Goal: Check status: Check status

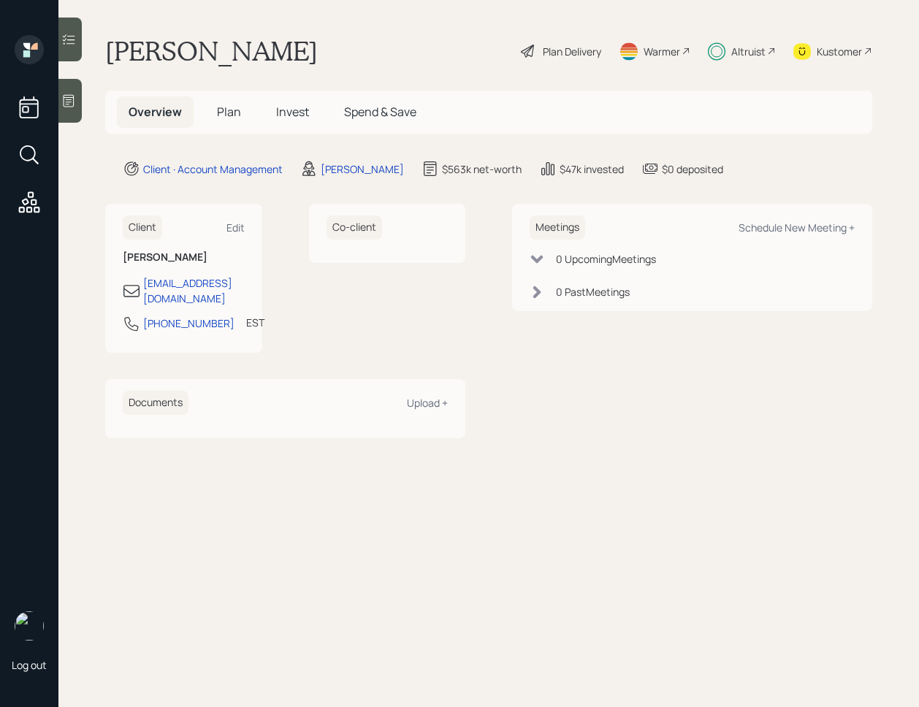
click at [276, 108] on span "Invest" at bounding box center [292, 112] width 33 height 16
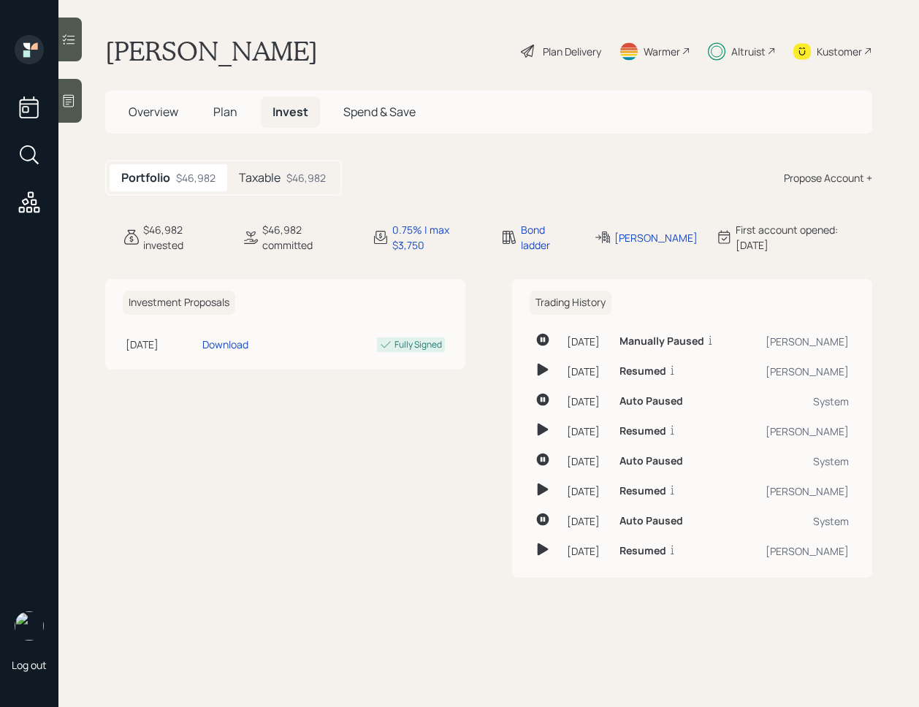
click at [275, 178] on h5 "Taxable" at bounding box center [260, 178] width 42 height 14
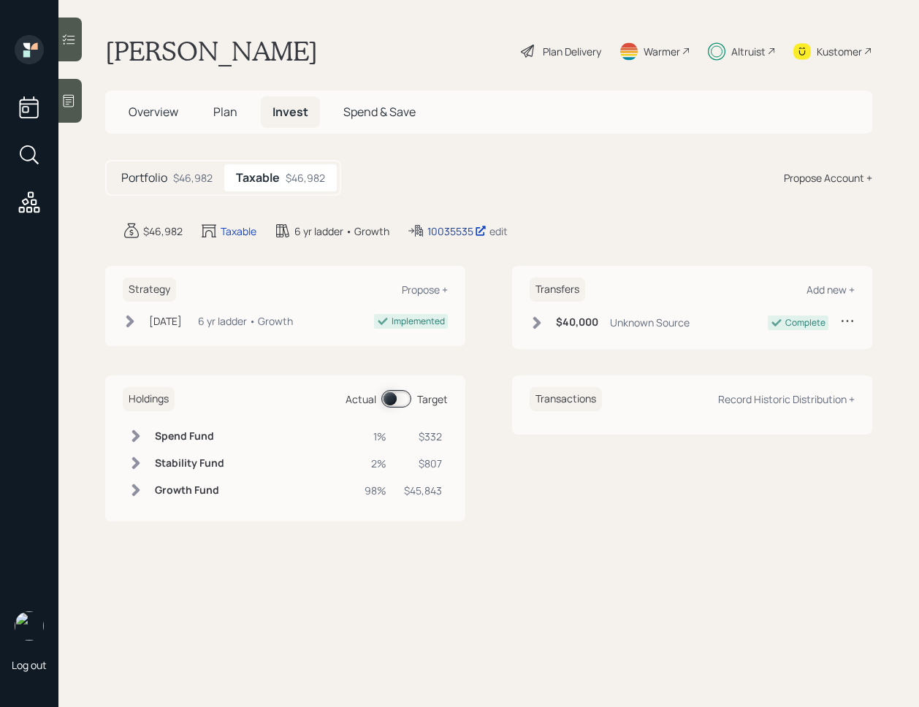
click at [456, 234] on div "10035535" at bounding box center [456, 231] width 59 height 15
